Goal: Task Accomplishment & Management: Manage account settings

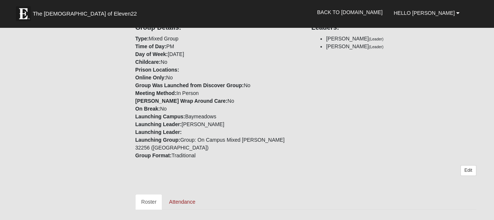
scroll to position [156, 0]
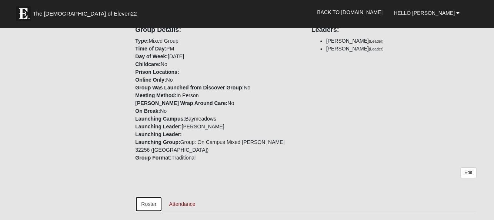
click at [150, 202] on link "Roster" at bounding box center [148, 204] width 27 height 16
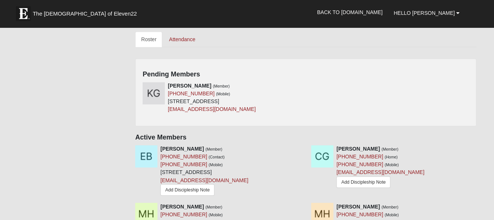
scroll to position [311, 0]
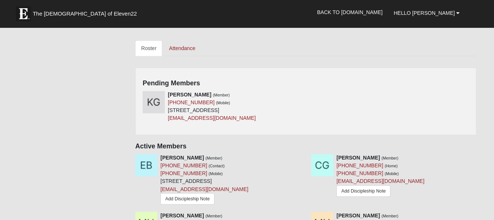
click at [469, 73] on div "Pending Members Kimberly Grant (Member) (443) 739-2222 (Mobile) 10010 Belle Riv…" at bounding box center [305, 101] width 341 height 68
click at [299, 95] on div at bounding box center [302, 95] width 8 height 8
click at [302, 94] on icon at bounding box center [303, 94] width 5 height 5
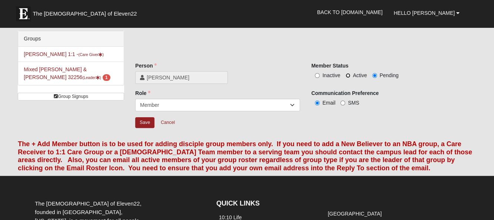
click at [348, 78] on input "Active" at bounding box center [348, 75] width 5 height 5
radio input "true"
click at [145, 122] on input "Save" at bounding box center [144, 122] width 19 height 11
